Goal: Check status: Check status

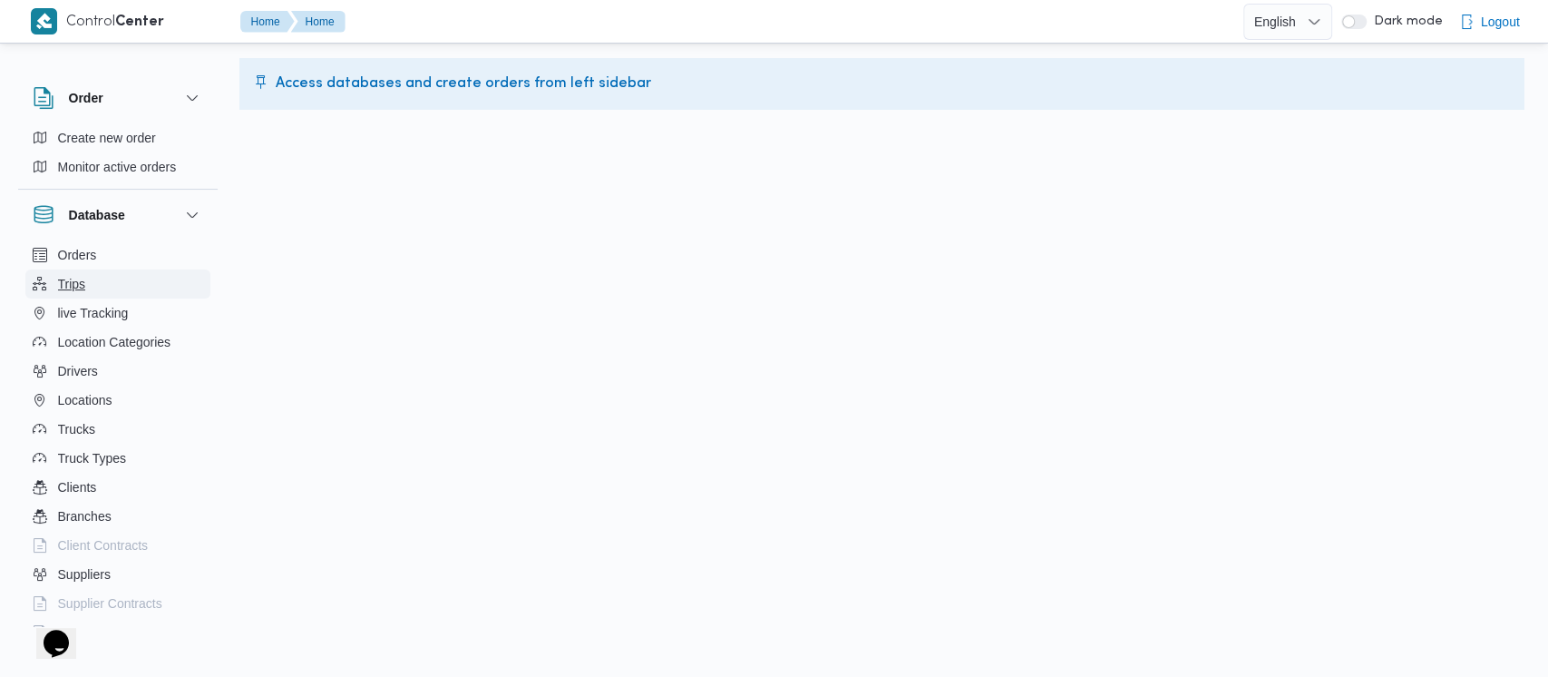
click at [61, 280] on span "Trips" at bounding box center [72, 284] width 28 height 22
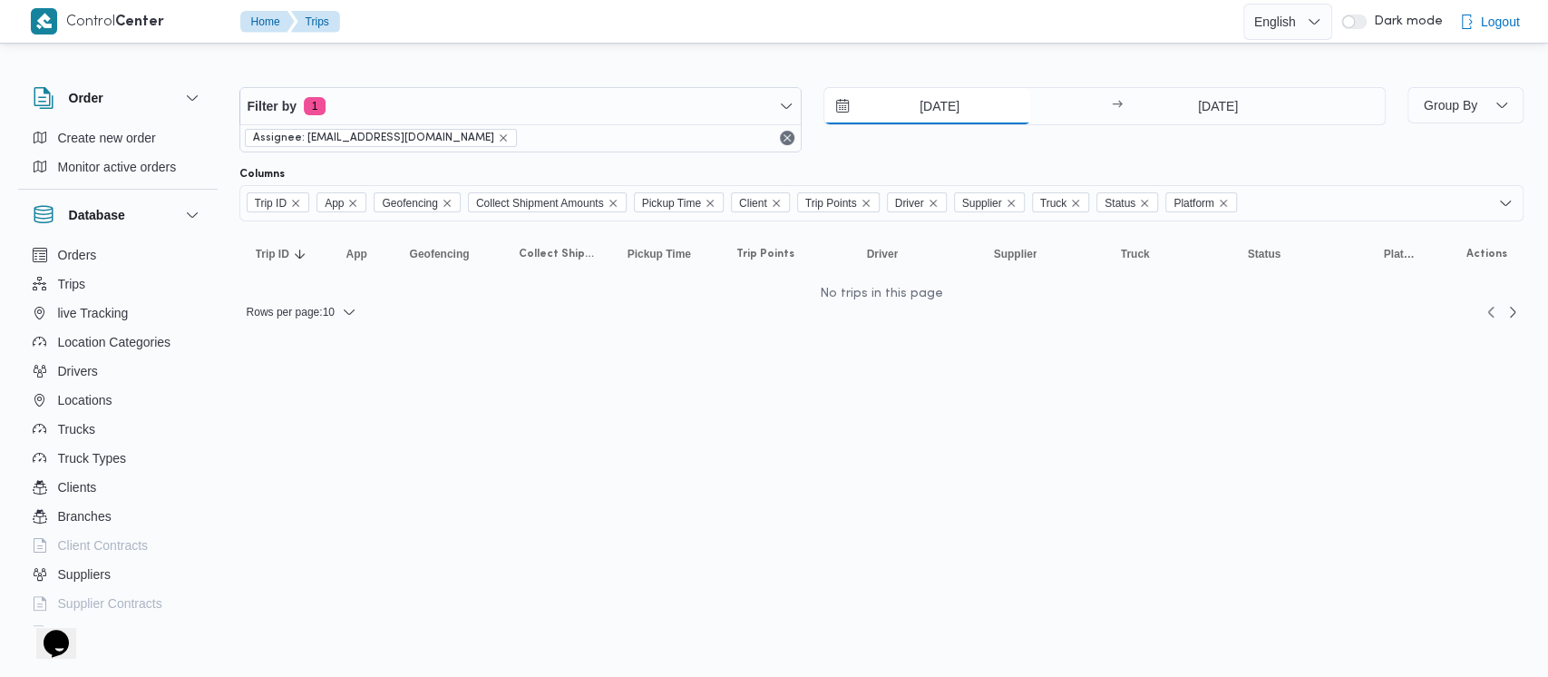
click at [869, 112] on input "[DATE]" at bounding box center [927, 106] width 206 height 36
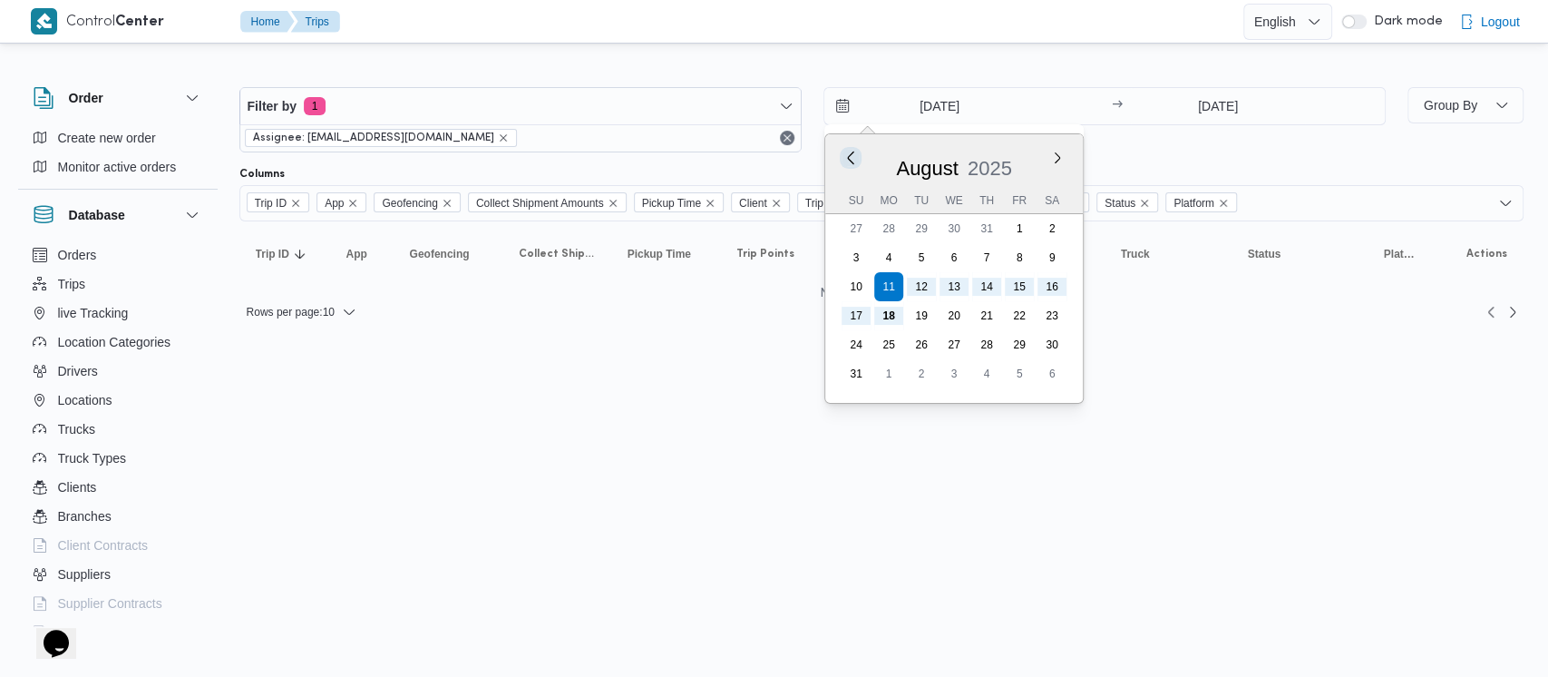
click at [844, 155] on button "Previous Month" at bounding box center [850, 157] width 17 height 17
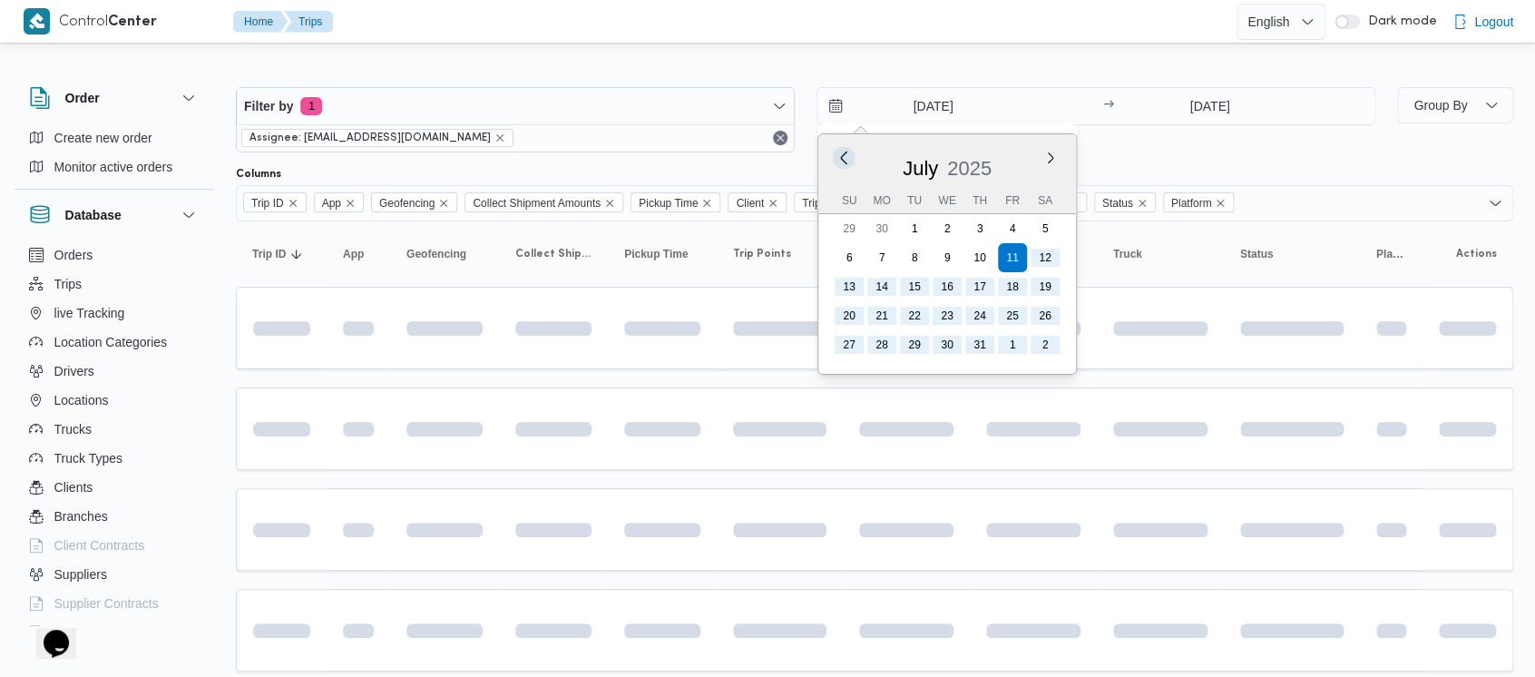
click at [844, 155] on button "Previous Month" at bounding box center [842, 157] width 17 height 17
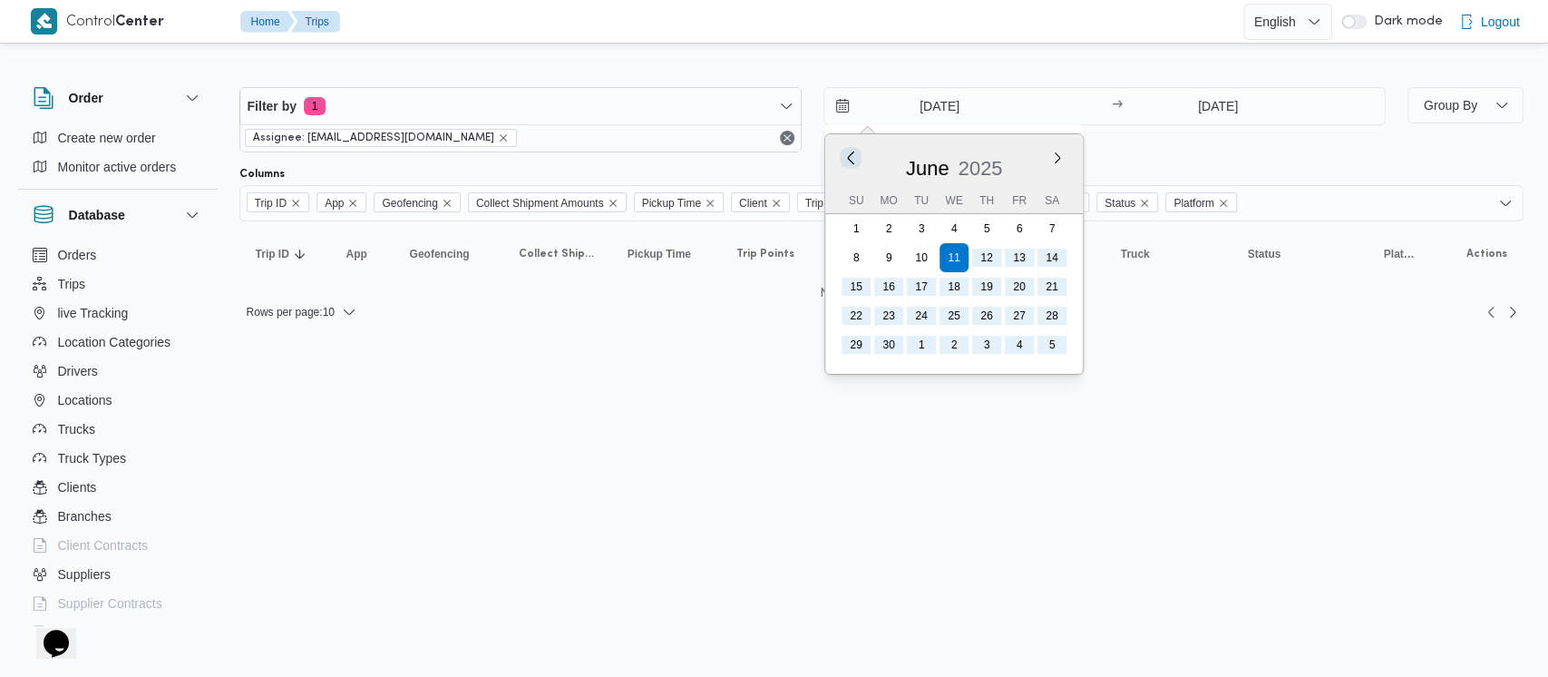
click at [844, 155] on button "Previous Month" at bounding box center [850, 157] width 17 height 17
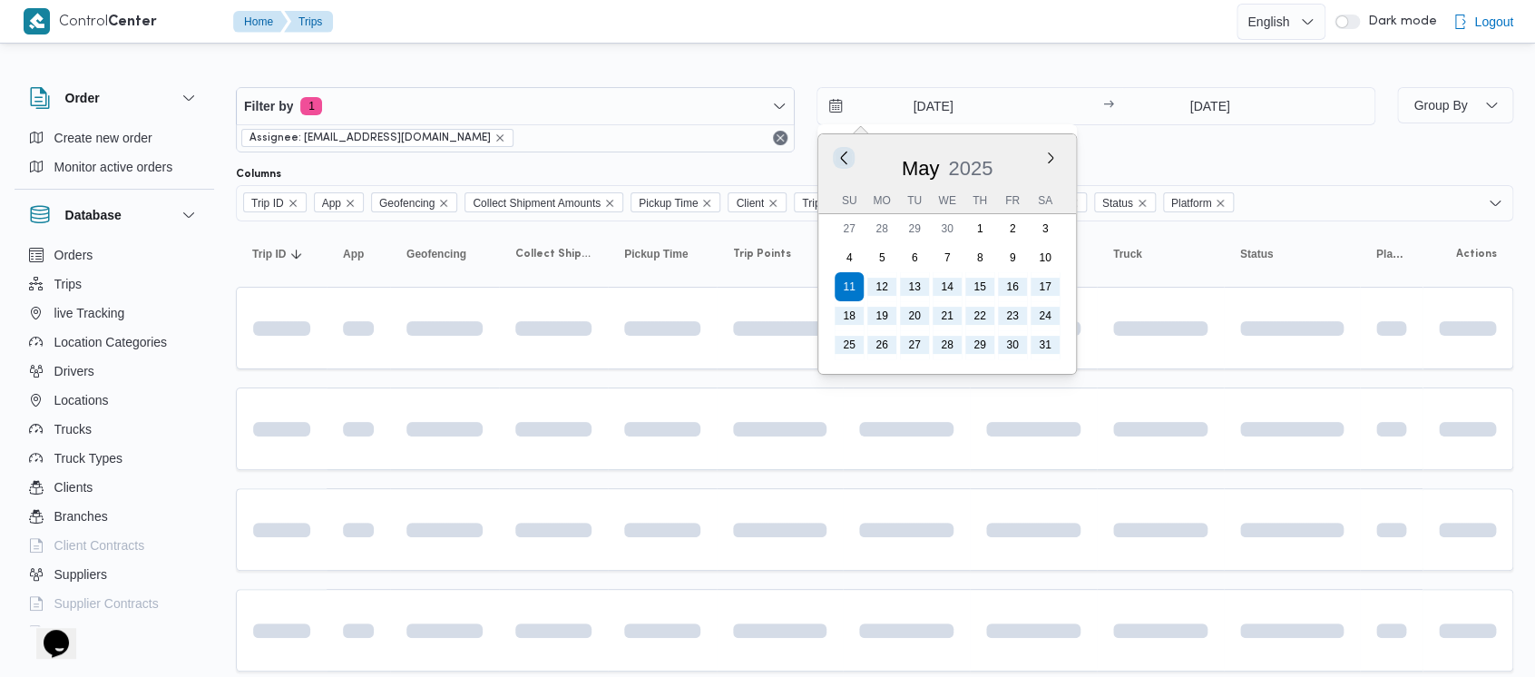
click at [844, 155] on button "Previous Month" at bounding box center [842, 157] width 17 height 17
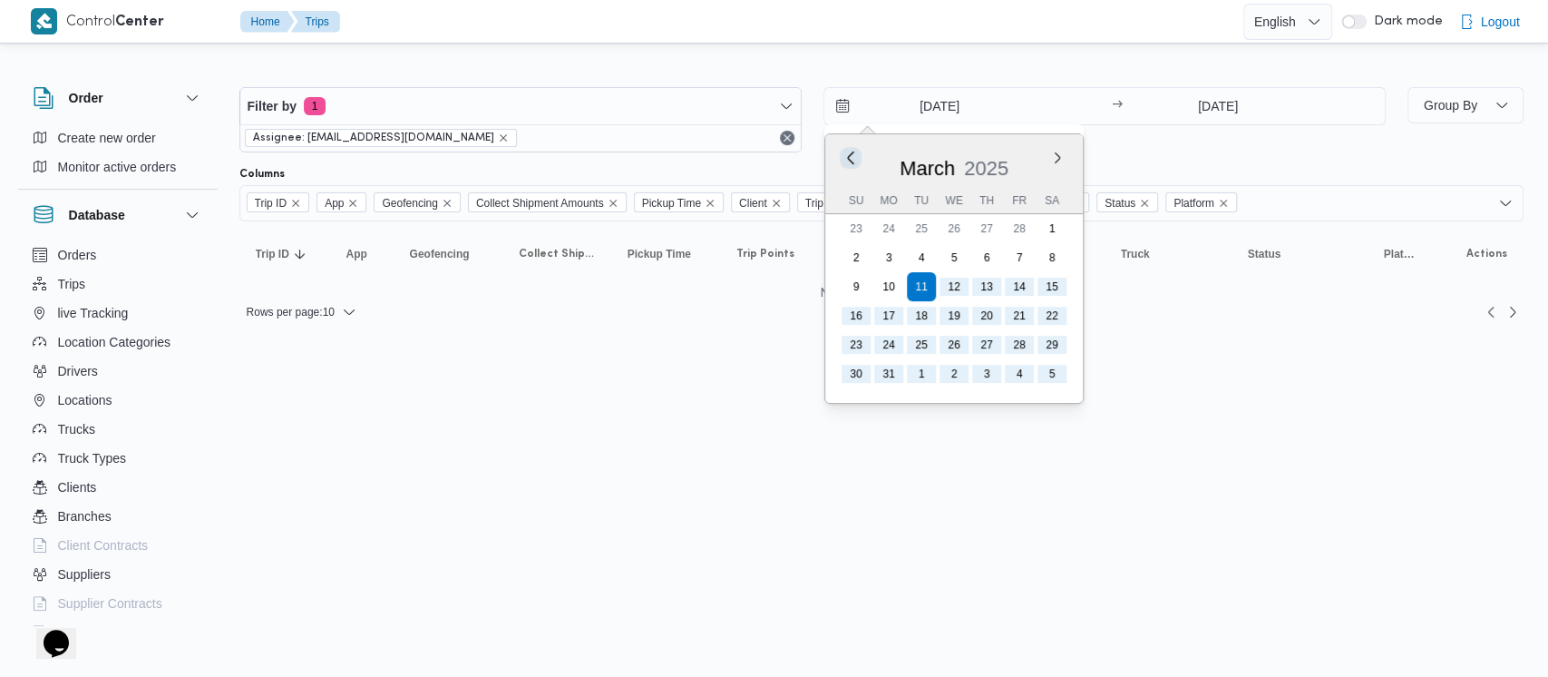
click at [844, 155] on button "Previous Month" at bounding box center [850, 157] width 17 height 17
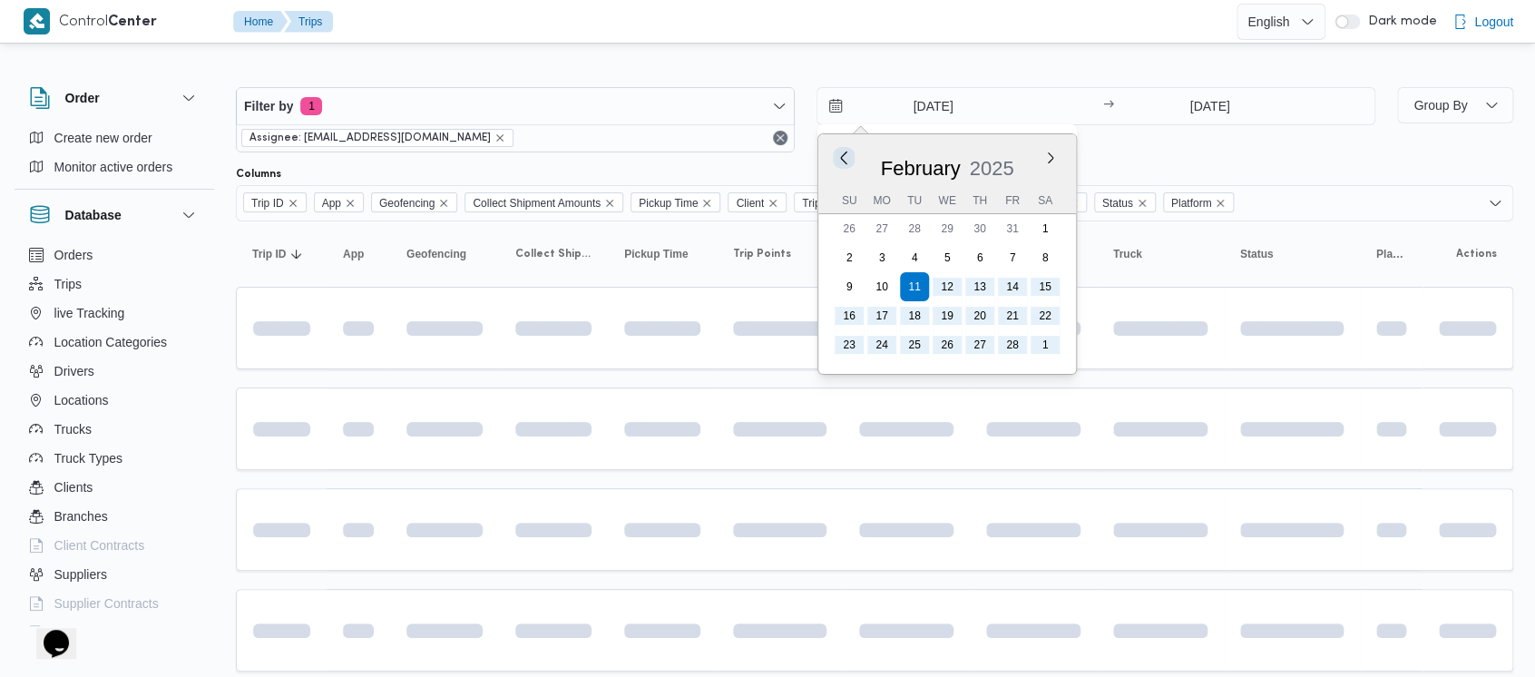
click at [844, 155] on button "Previous Month" at bounding box center [842, 157] width 17 height 17
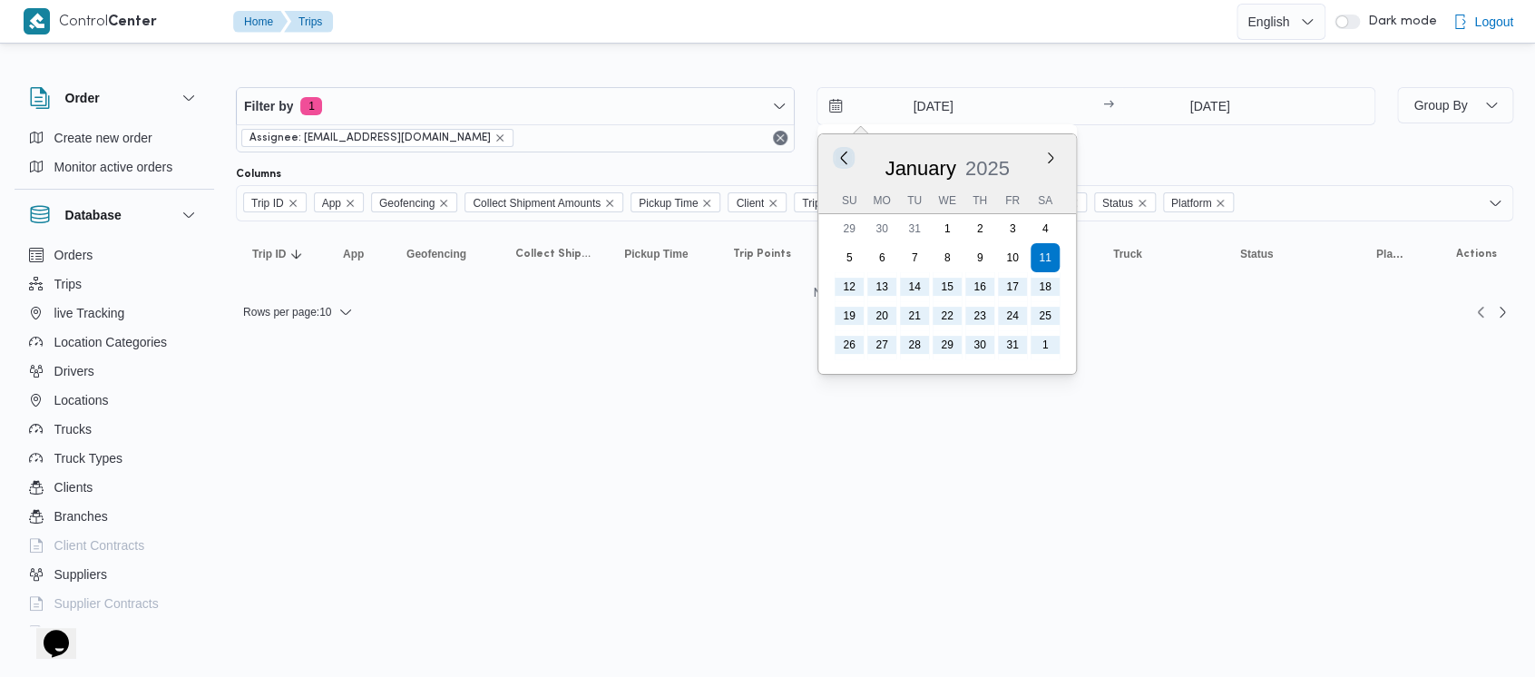
click at [844, 155] on button "Previous Month" at bounding box center [842, 157] width 17 height 17
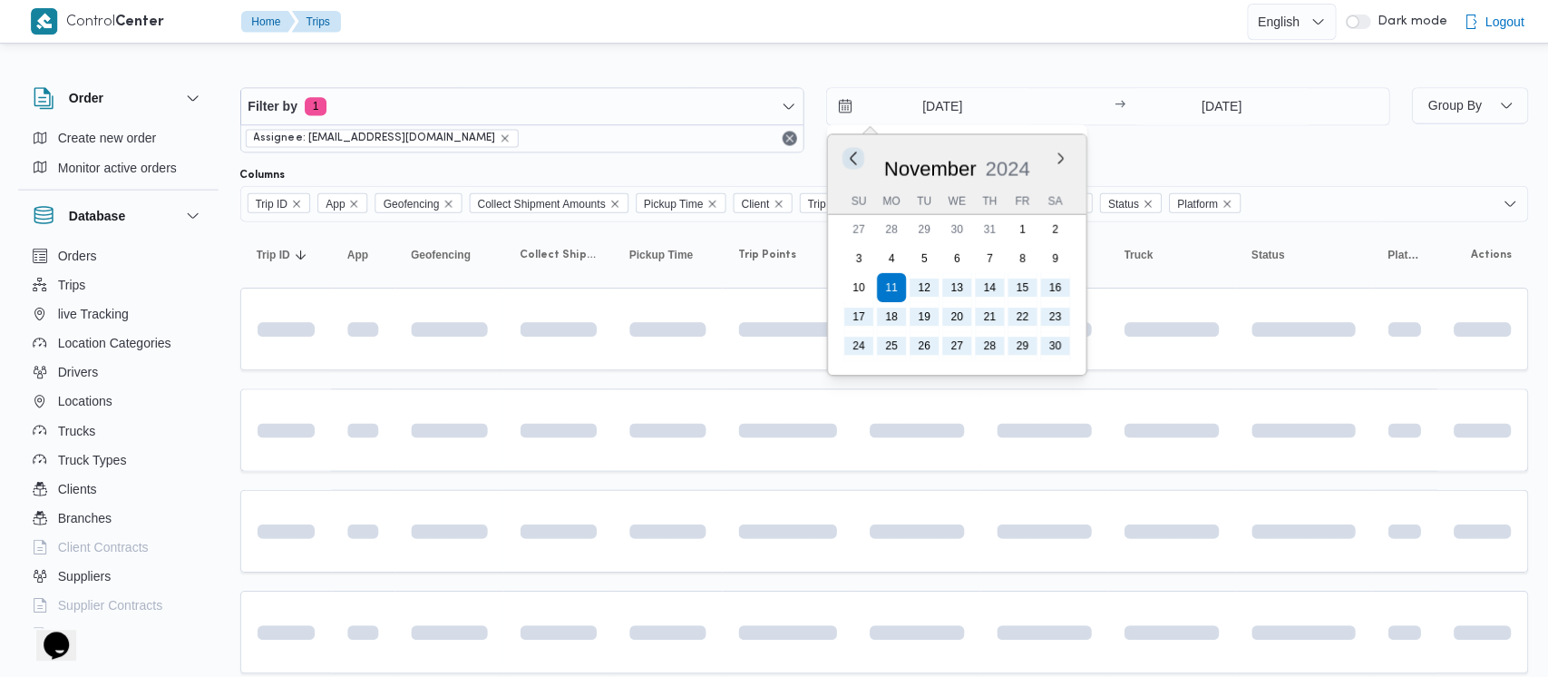
click at [844, 155] on button "Previous Month" at bounding box center [850, 157] width 17 height 17
click at [844, 155] on button "Previous Month" at bounding box center [842, 157] width 17 height 17
type input "[DATE]"
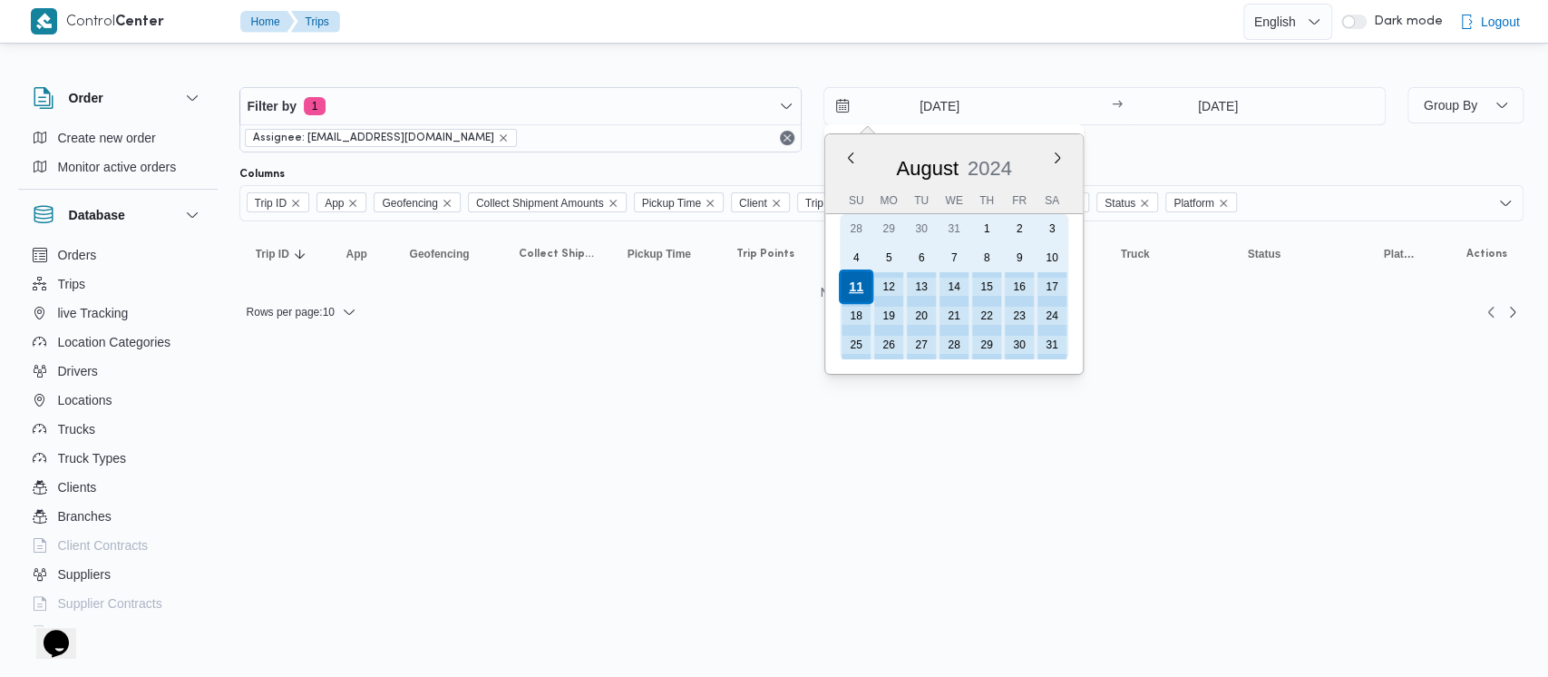
drag, startPoint x: 856, startPoint y: 280, endPoint x: 1045, endPoint y: 177, distance: 215.1
click at [856, 279] on div "11" at bounding box center [856, 286] width 29 height 29
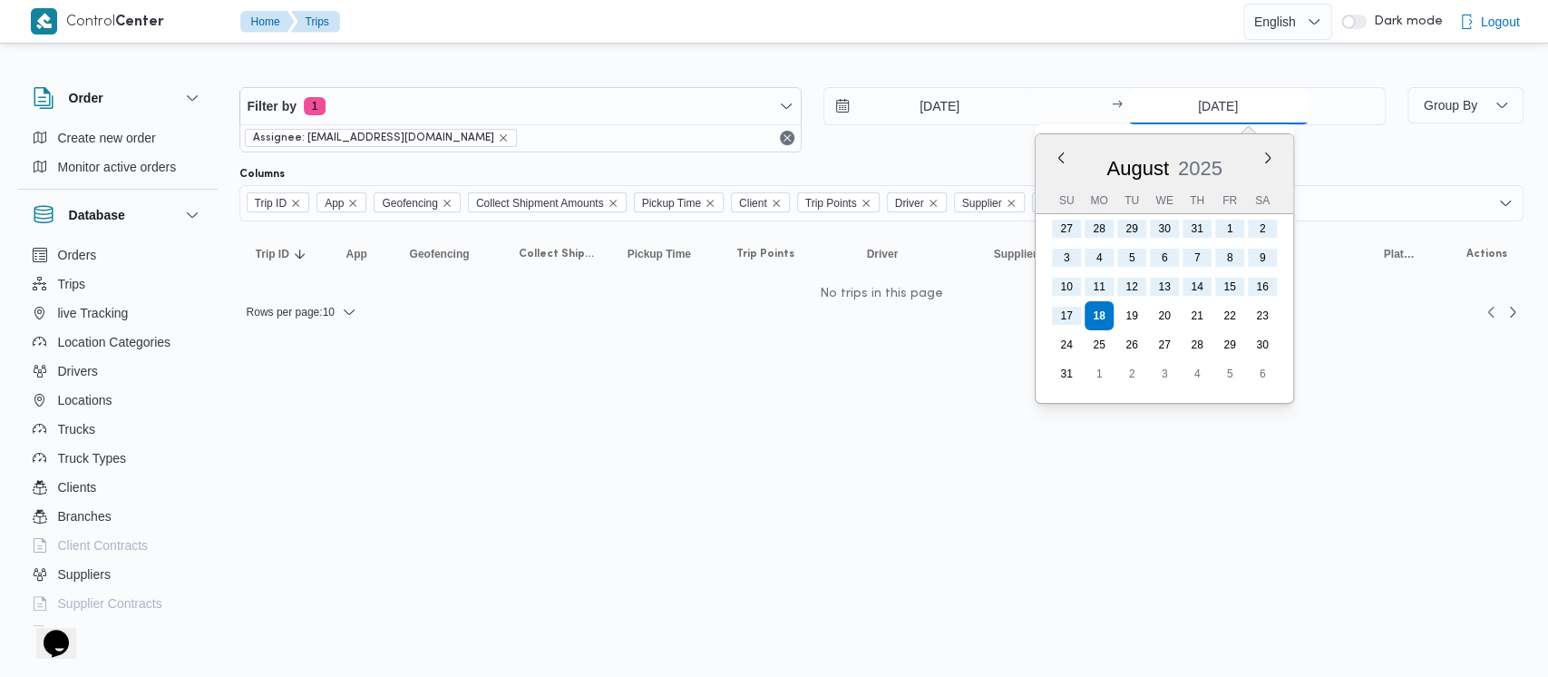
click at [1156, 98] on input "[DATE]" at bounding box center [1218, 106] width 180 height 36
click at [1060, 157] on button "Previous Month" at bounding box center [1060, 157] width 17 height 17
click at [1060, 157] on div "[DATE]" at bounding box center [1156, 164] width 258 height 46
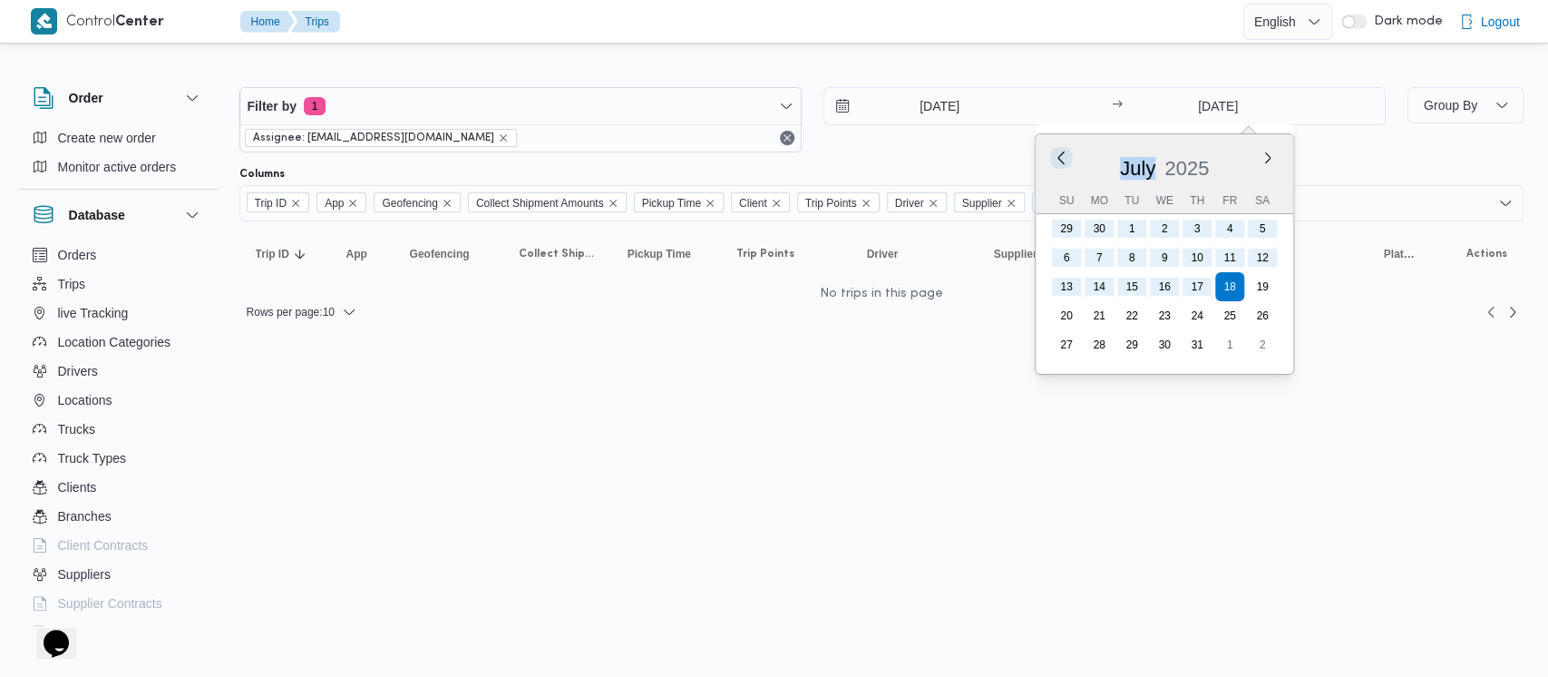
click at [1060, 157] on button "Previous Month" at bounding box center [1060, 157] width 17 height 17
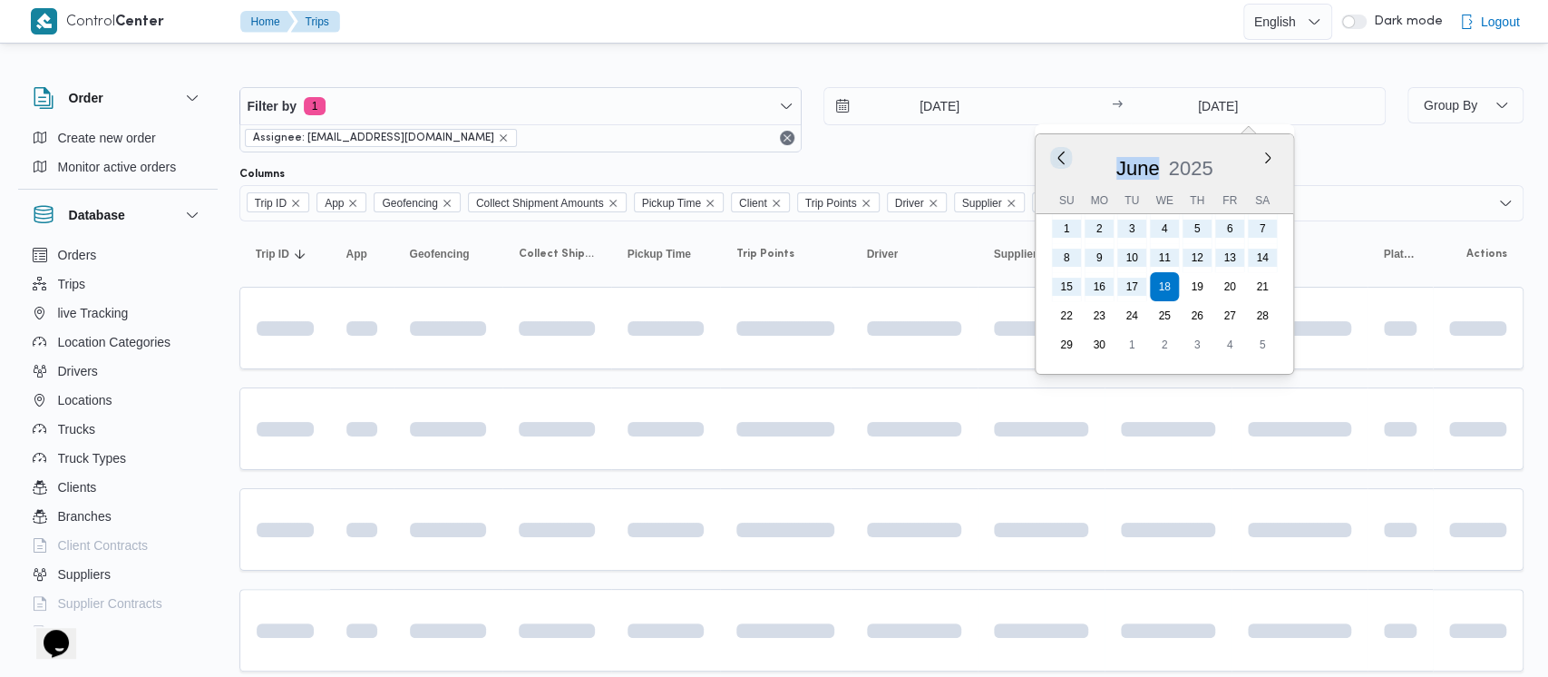
click at [1060, 157] on button "Previous Month" at bounding box center [1060, 157] width 17 height 17
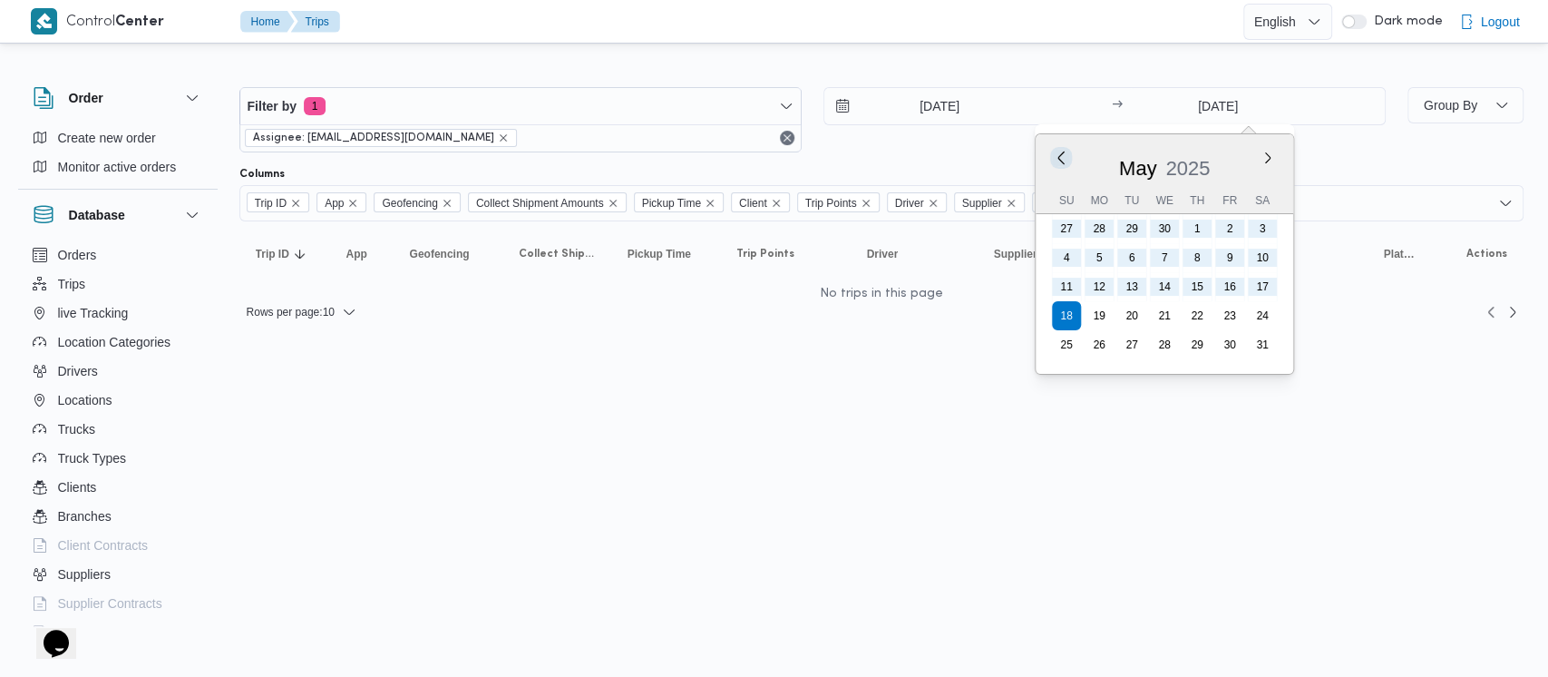
click at [1060, 157] on button "Previous Month" at bounding box center [1060, 157] width 17 height 17
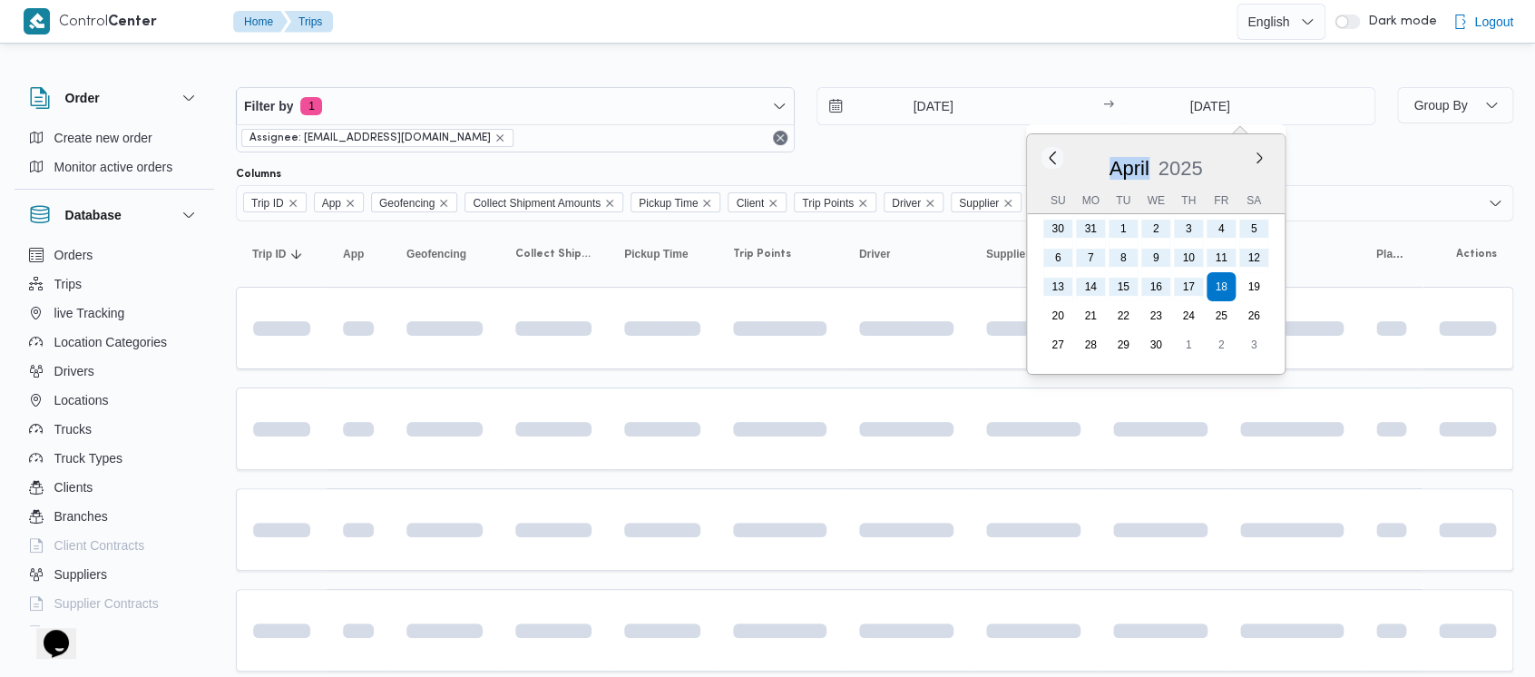
click at [1060, 157] on div "[DATE]" at bounding box center [1156, 164] width 258 height 46
click at [1060, 157] on button "Previous Month" at bounding box center [1060, 157] width 17 height 17
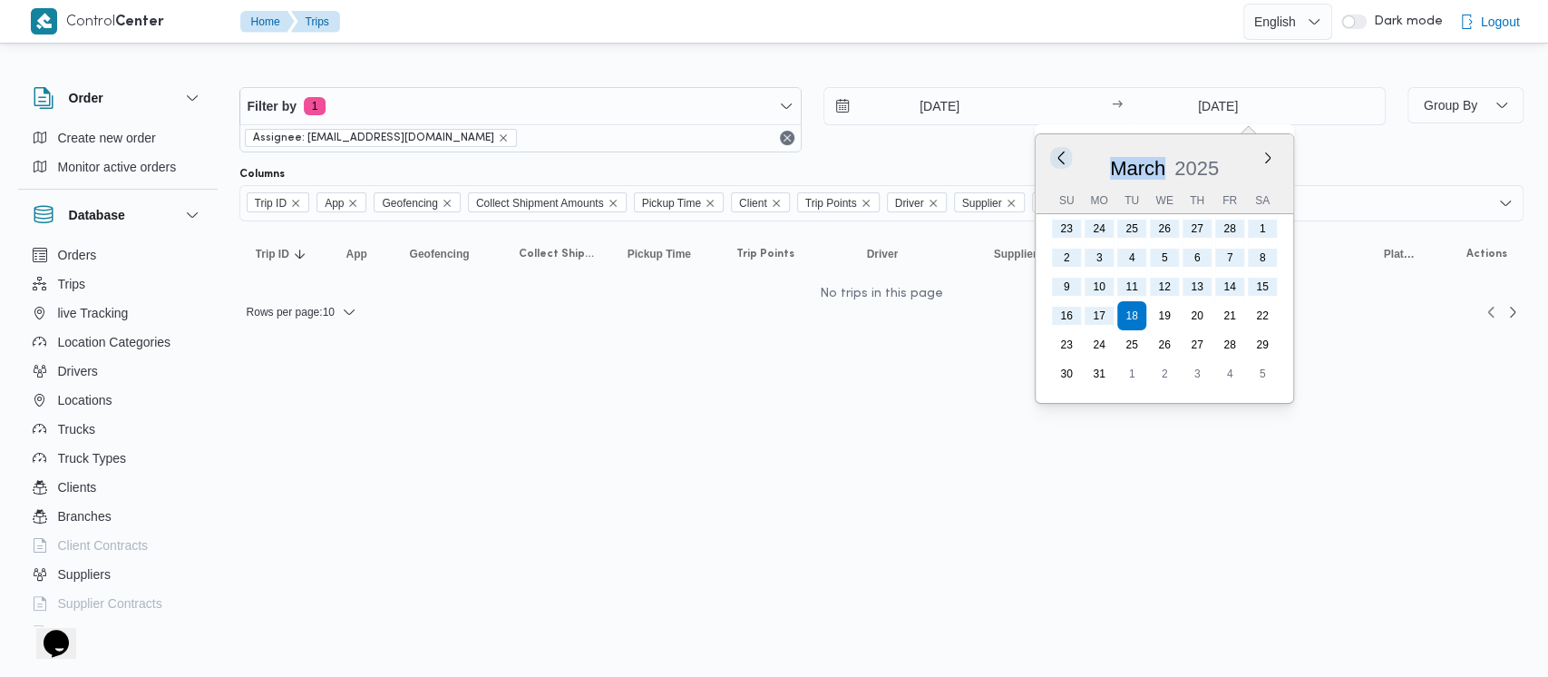
click at [1062, 156] on button "Previous Month" at bounding box center [1060, 157] width 17 height 17
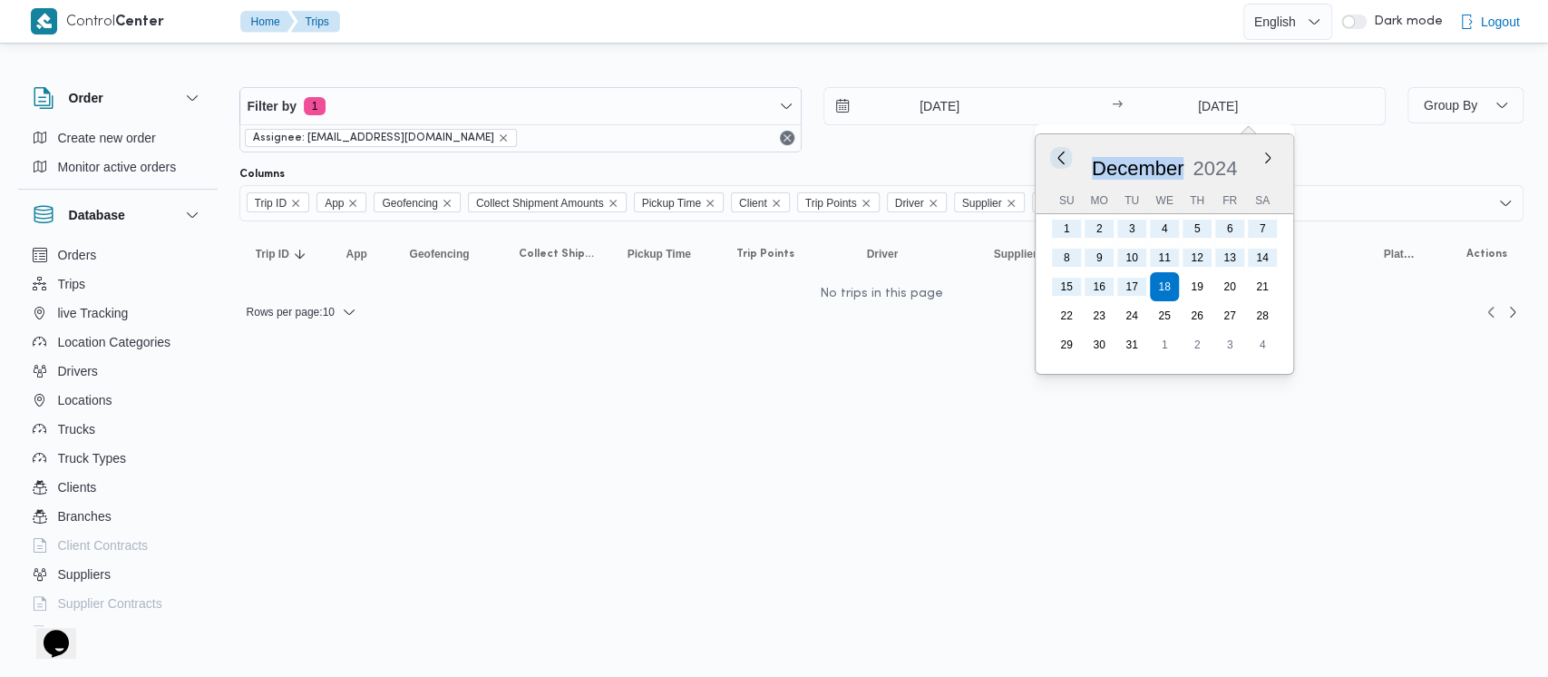
click at [1062, 156] on button "Previous Month" at bounding box center [1060, 157] width 17 height 17
type input "[DATE]"
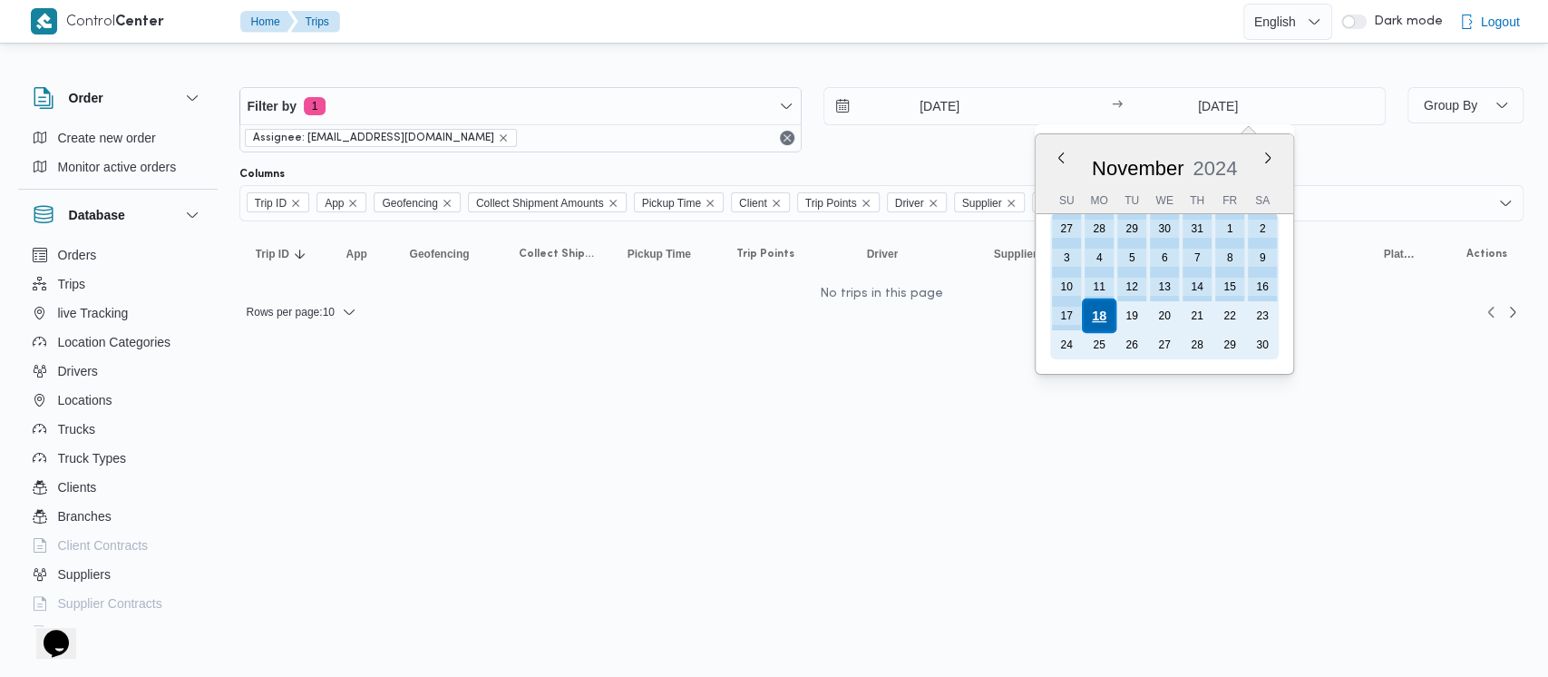
click at [1097, 310] on div "18" at bounding box center [1098, 315] width 34 height 34
